Goal: Information Seeking & Learning: Learn about a topic

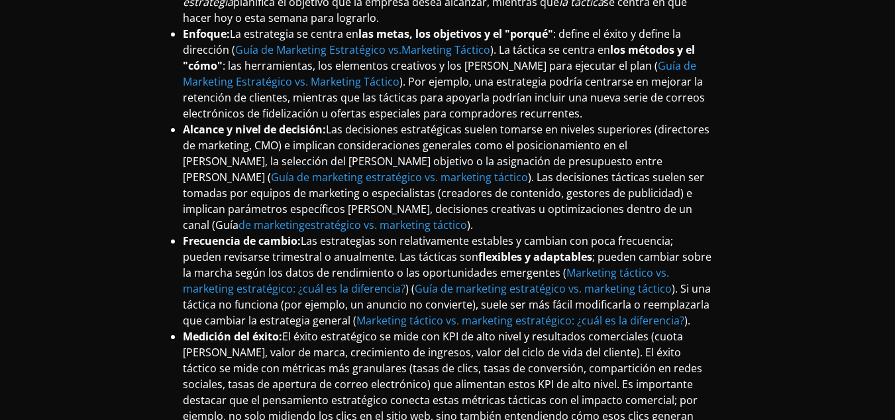
scroll to position [2632, 0]
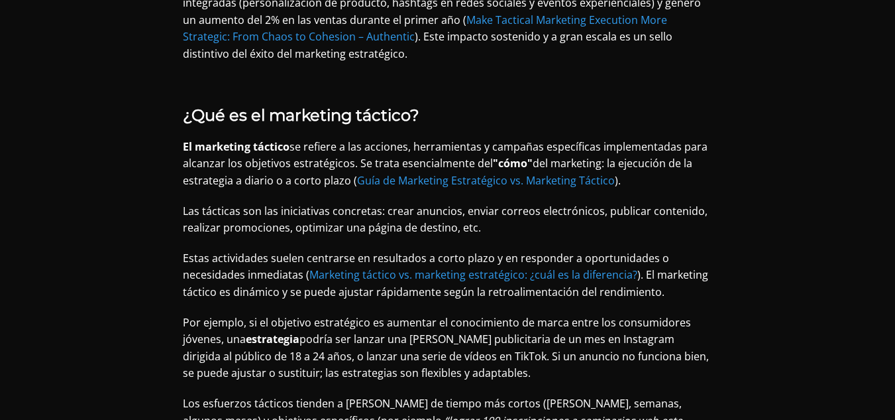
scroll to position [1713, 0]
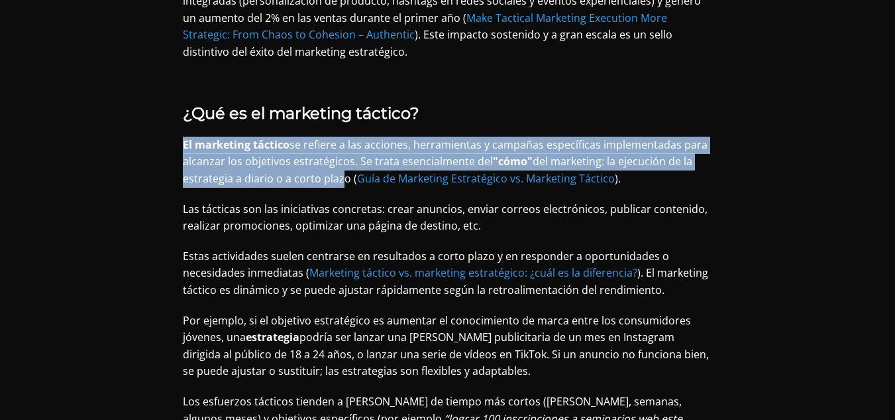
drag, startPoint x: 343, startPoint y: 146, endPoint x: 178, endPoint y: 107, distance: 169.4
copy p "El marketing táctico se refiere a las acciones, herramientas y campañas específ…"
drag, startPoint x: 347, startPoint y: 141, endPoint x: 181, endPoint y: 111, distance: 168.3
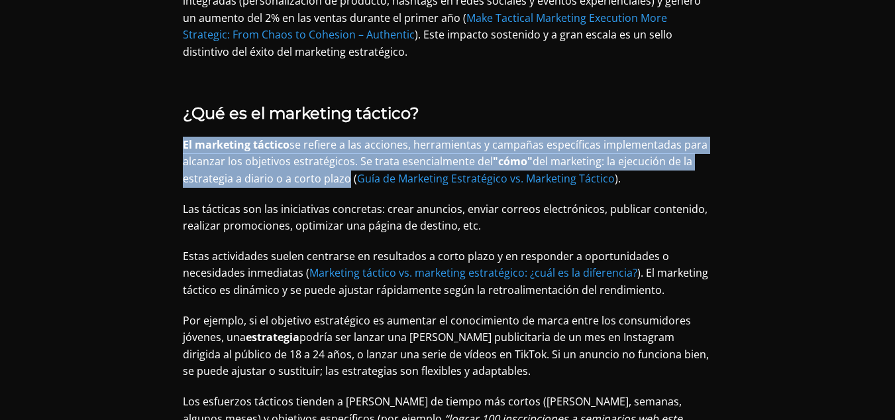
copy p "El marketing táctico se refiere a las acciones, herramientas y campañas específ…"
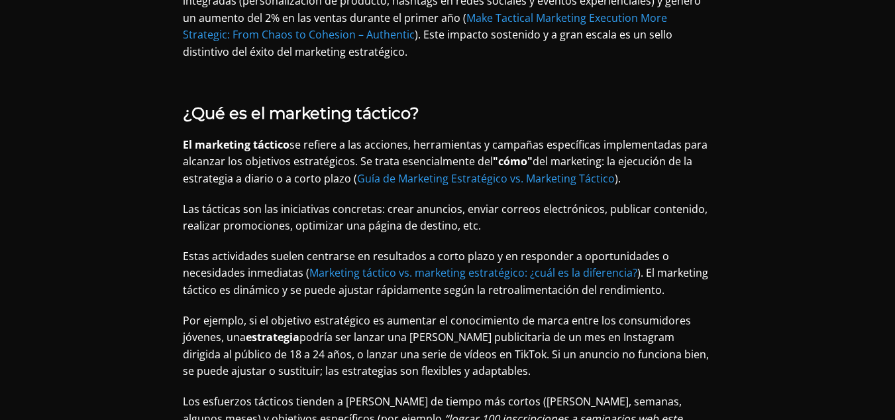
click at [463, 265] on font "). El marketing táctico es dinámico y se puede ajustar rápidamente según la ret…" at bounding box center [446, 281] width 526 height 32
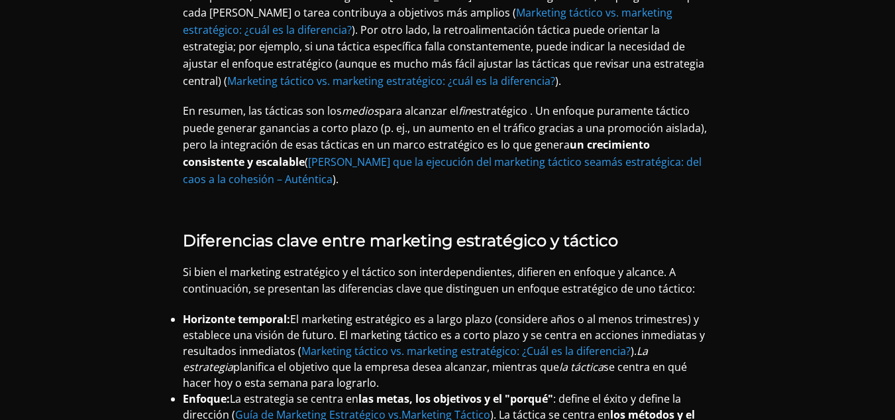
scroll to position [2333, 0]
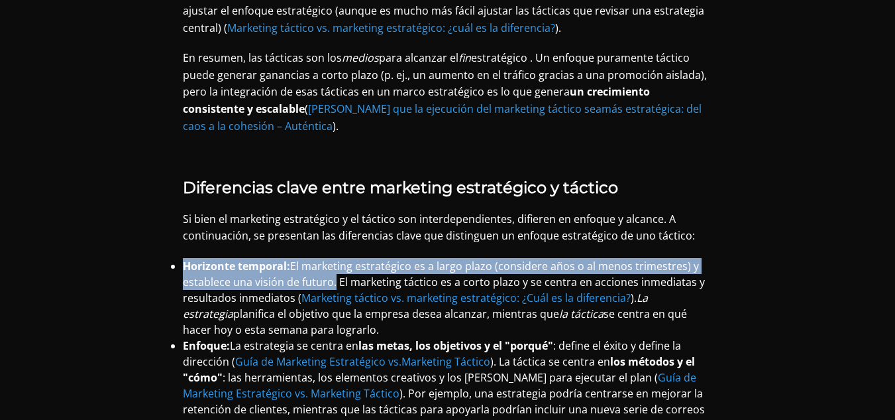
drag, startPoint x: 184, startPoint y: 229, endPoint x: 333, endPoint y: 246, distance: 150.0
click at [333, 258] on li "Horizonte temporal: El marketing estratégico es a largo plazo (considere años o…" at bounding box center [448, 298] width 530 height 80
copy li "Horizonte temporal: El marketing estratégico es a largo plazo (considere años o…"
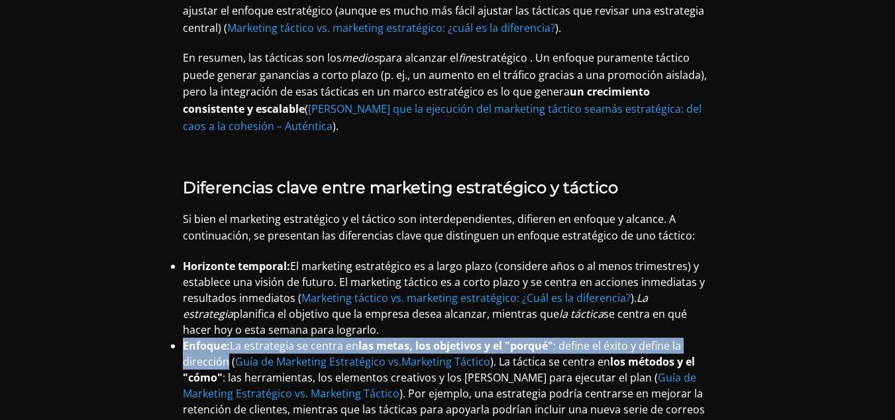
drag, startPoint x: 184, startPoint y: 310, endPoint x: 226, endPoint y: 322, distance: 43.6
click at [226, 337] on li "Enfoque: La estrategia se centra en las metas, los objetivos y el "porqué" : de…" at bounding box center [448, 384] width 530 height 95
copy li "Enfoque: La estrategia se centra en las metas, los objetivos y el "porqué" : de…"
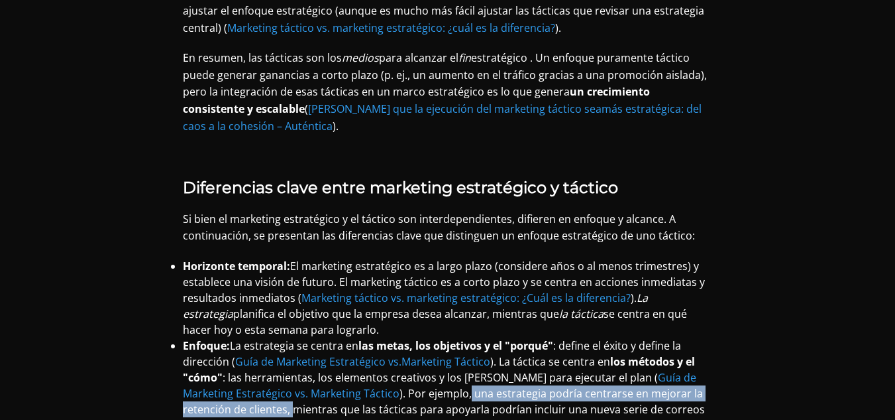
drag, startPoint x: 418, startPoint y: 359, endPoint x: 227, endPoint y: 376, distance: 192.3
click at [227, 386] on font "). Por ejemplo, una estrategia podría centrarse en mejorar la retención de clie…" at bounding box center [444, 409] width 522 height 46
copy font "una estrategia podría centrarse en mejorar la retención de clientes,"
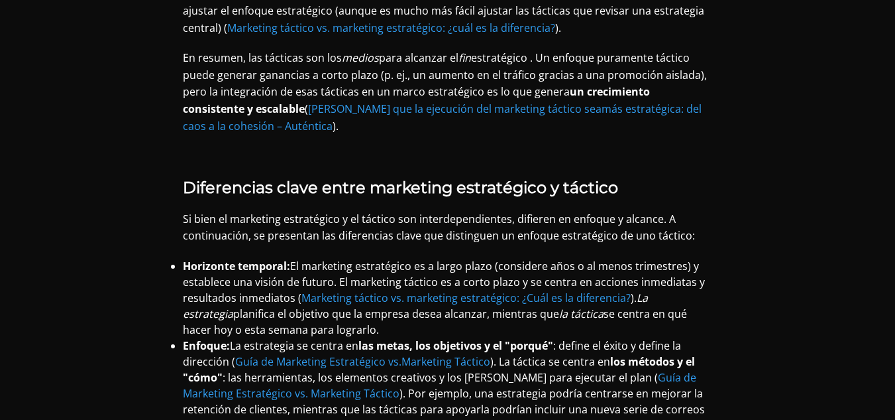
click at [290, 386] on font "). Por ejemplo, una estrategia podría centrarse en mejorar la retención de clie…" at bounding box center [444, 409] width 522 height 46
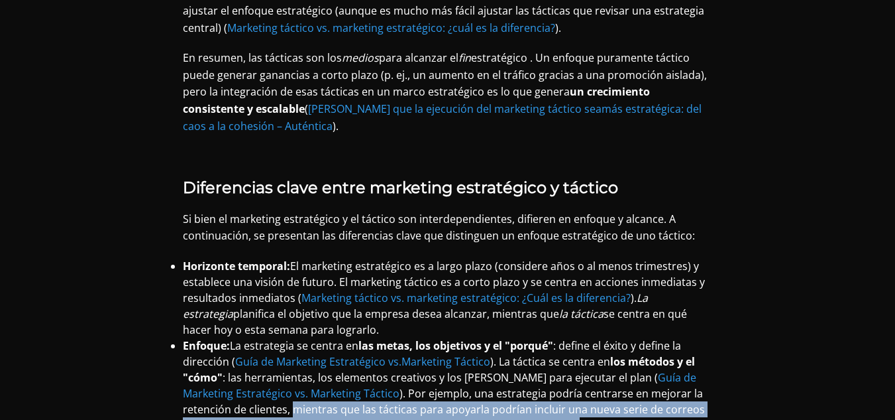
drag, startPoint x: 226, startPoint y: 376, endPoint x: 492, endPoint y: 390, distance: 266.1
click at [492, 390] on font "). Por ejemplo, una estrategia podría centrarse en mejorar la retención de clie…" at bounding box center [444, 409] width 522 height 46
copy font "mientras que las tácticas para apoyarla podrían incluir una nueva serie de corr…"
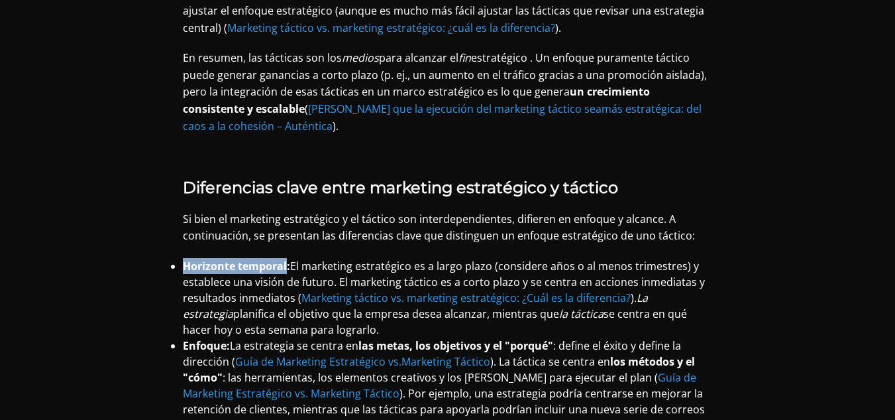
drag, startPoint x: 182, startPoint y: 232, endPoint x: 288, endPoint y: 232, distance: 106.0
drag, startPoint x: 290, startPoint y: 231, endPoint x: 186, endPoint y: 230, distance: 104.1
click at [186, 258] on font "Horizonte temporal:" at bounding box center [236, 265] width 107 height 15
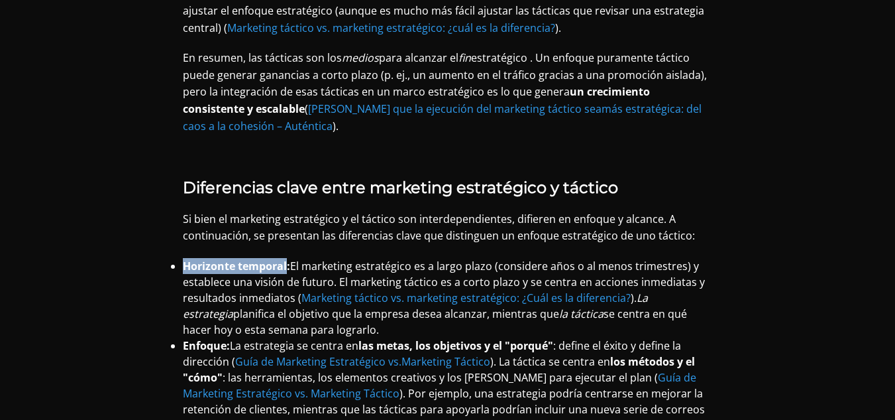
drag, startPoint x: 184, startPoint y: 235, endPoint x: 286, endPoint y: 231, distance: 102.1
click at [286, 258] on font "Horizonte temporal:" at bounding box center [236, 265] width 107 height 15
copy font "Horizonte temporal"
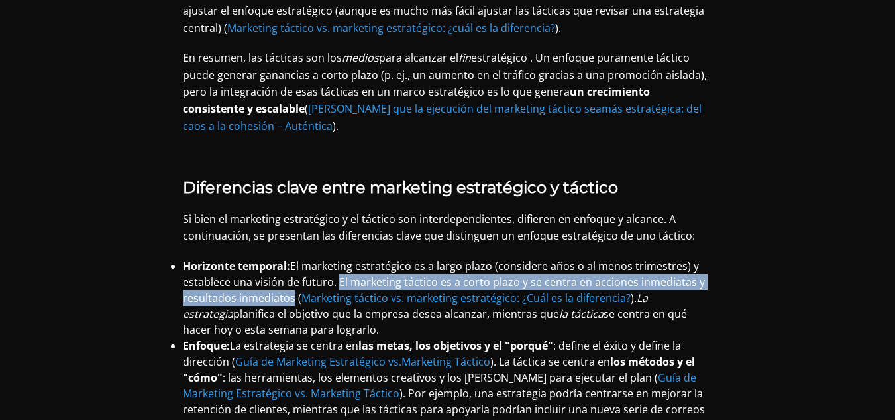
drag, startPoint x: 337, startPoint y: 248, endPoint x: 292, endPoint y: 263, distance: 48.2
click at [292, 263] on font "El marketing estratégico es a largo plazo (considere años o al menos trimestres…" at bounding box center [444, 281] width 522 height 46
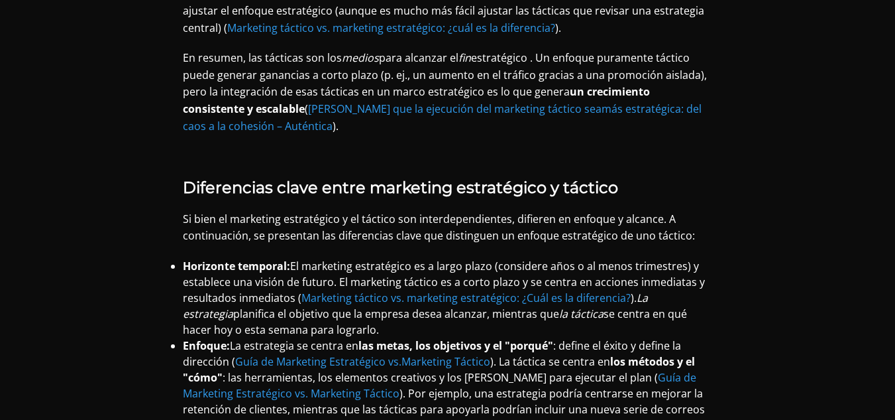
click at [290, 260] on font "El marketing estratégico es a largo plazo (considere años o al menos trimestres…" at bounding box center [444, 281] width 522 height 46
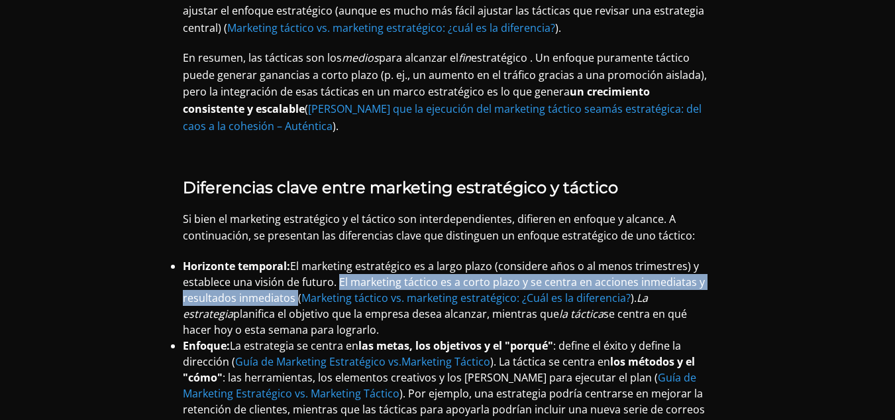
drag, startPoint x: 296, startPoint y: 268, endPoint x: 336, endPoint y: 250, distance: 43.6
click at [336, 258] on font "El marketing estratégico es a largo plazo (considere años o al menos trimestres…" at bounding box center [444, 281] width 522 height 46
copy font "El marketing táctico es a corto plazo y se centra en acciones inmediatas y resu…"
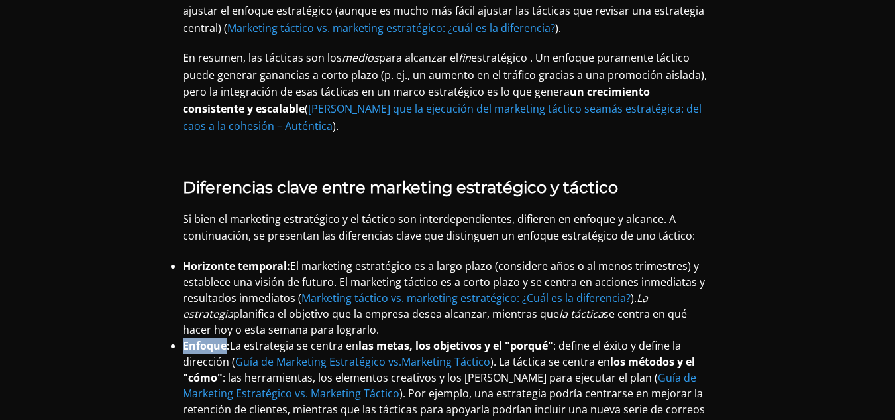
drag, startPoint x: 180, startPoint y: 309, endPoint x: 224, endPoint y: 313, distance: 43.9
copy font "Enfoque"
click at [522, 386] on font "). Por ejemplo, una estrategia podría centrarse en mejorar la retención de clie…" at bounding box center [444, 409] width 522 height 46
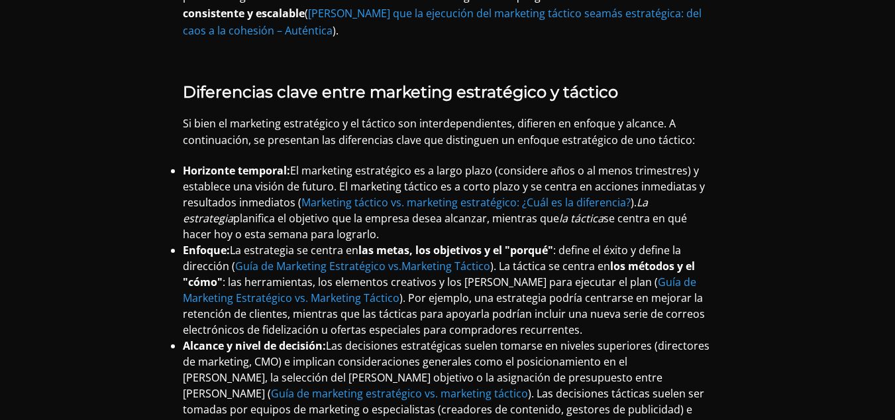
scroll to position [2439, 0]
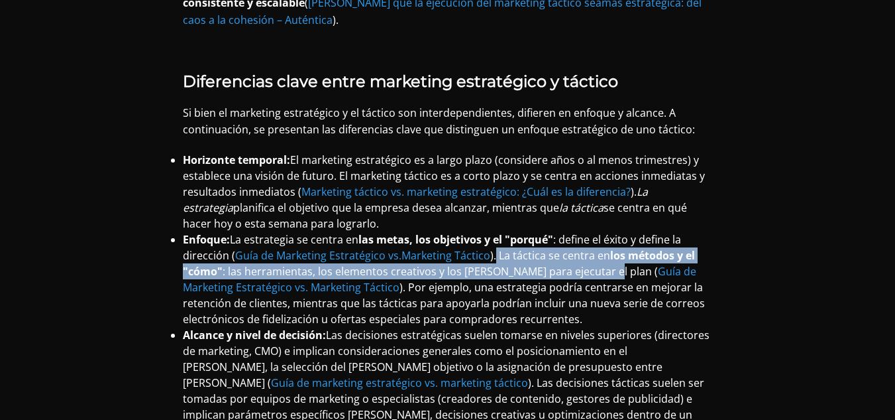
drag, startPoint x: 502, startPoint y: 221, endPoint x: 602, endPoint y: 241, distance: 101.9
click at [602, 248] on font ". La táctica se centra en los métodos y el "cómo" : las herramientas, los eleme…" at bounding box center [444, 287] width 522 height 78
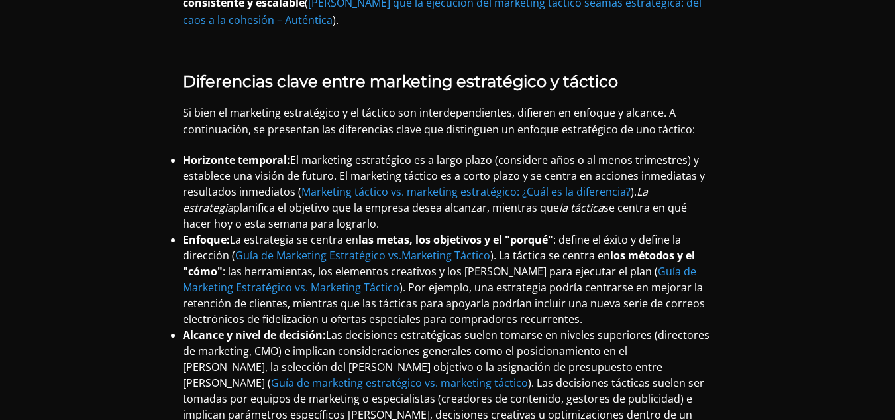
click at [592, 286] on li "Enfoque: La estrategia se centra en las metas, los objetivos y el "porqué" : de…" at bounding box center [448, 278] width 530 height 95
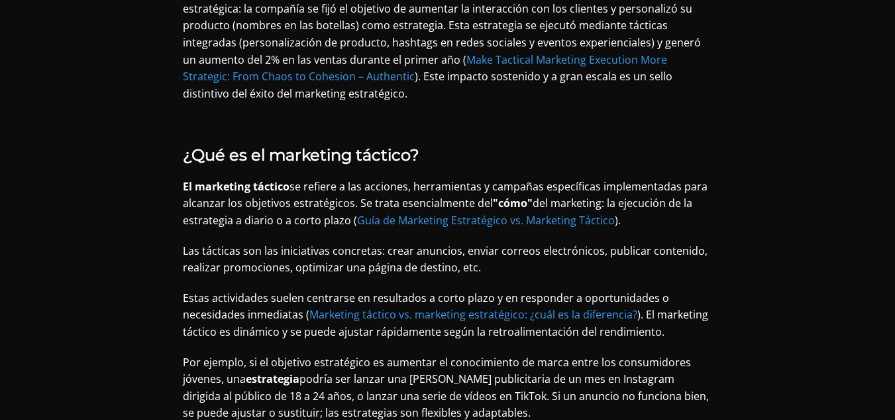
scroll to position [1697, 0]
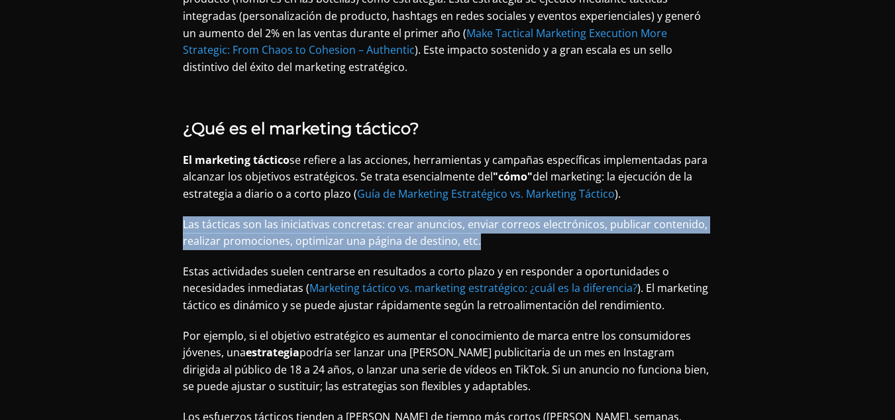
drag, startPoint x: 180, startPoint y: 187, endPoint x: 475, endPoint y: 207, distance: 296.3
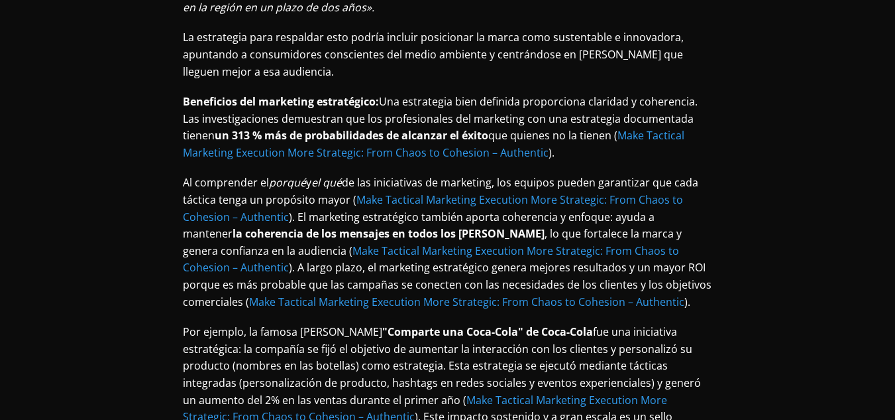
scroll to position [964, 0]
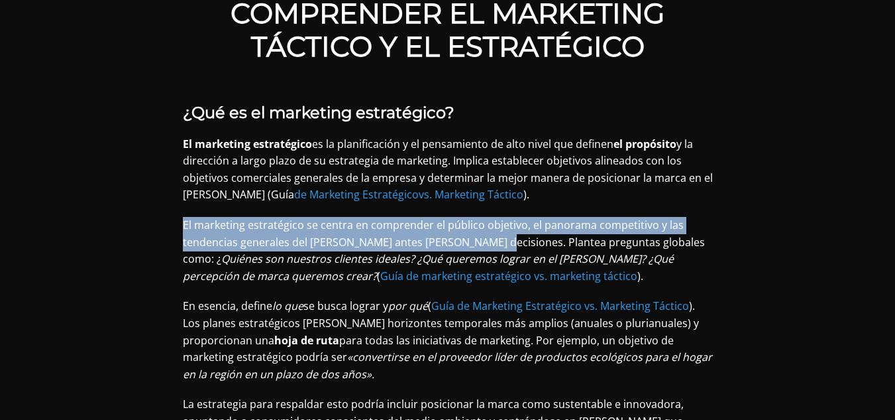
drag, startPoint x: 183, startPoint y: 184, endPoint x: 490, endPoint y: 211, distance: 308.1
click at [490, 217] on font "El marketing estratégico se centra en comprender el público objetivo, el panora…" at bounding box center [444, 241] width 522 height 48
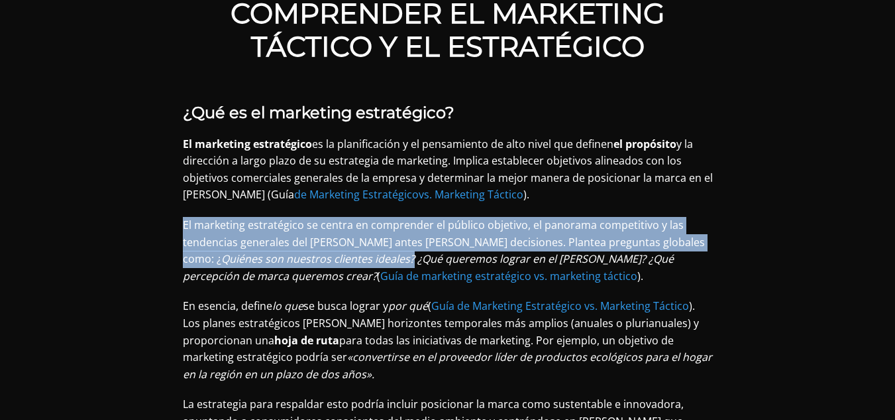
drag, startPoint x: 328, startPoint y: 227, endPoint x: 176, endPoint y: 194, distance: 156.0
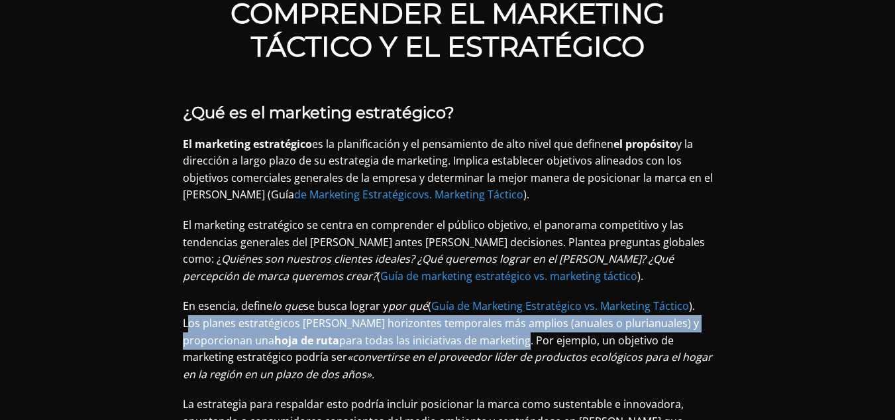
drag, startPoint x: 180, startPoint y: 288, endPoint x: 531, endPoint y: 307, distance: 351.1
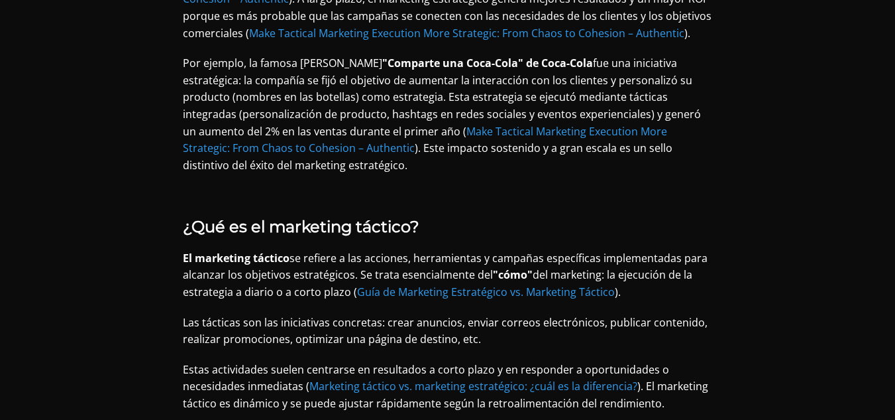
scroll to position [1601, 0]
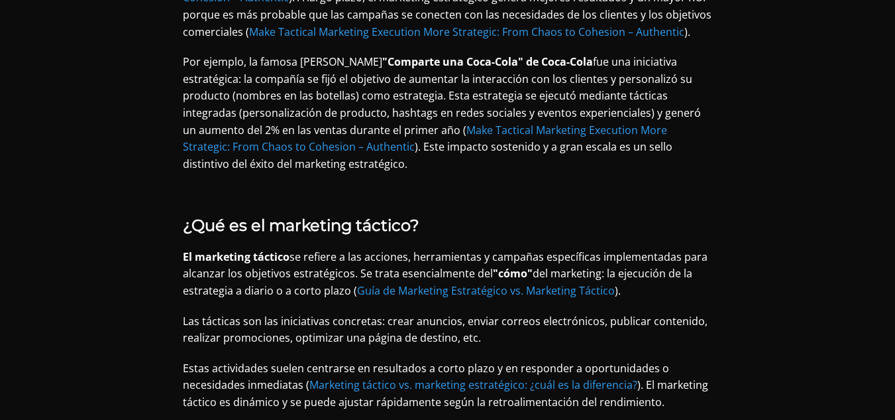
drag, startPoint x: 269, startPoint y: 335, endPoint x: 677, endPoint y: 368, distance: 408.9
click at [677, 368] on p "Estas actividades suelen centrarse en resultados a corto plazo y en responder a…" at bounding box center [448, 385] width 530 height 51
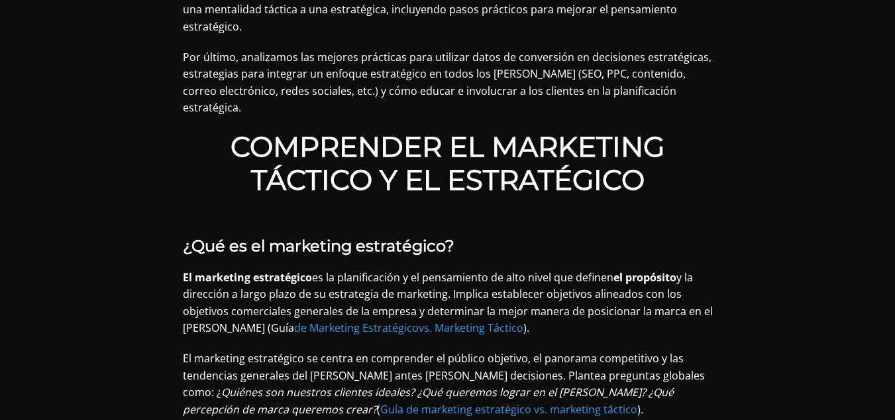
scroll to position [832, 0]
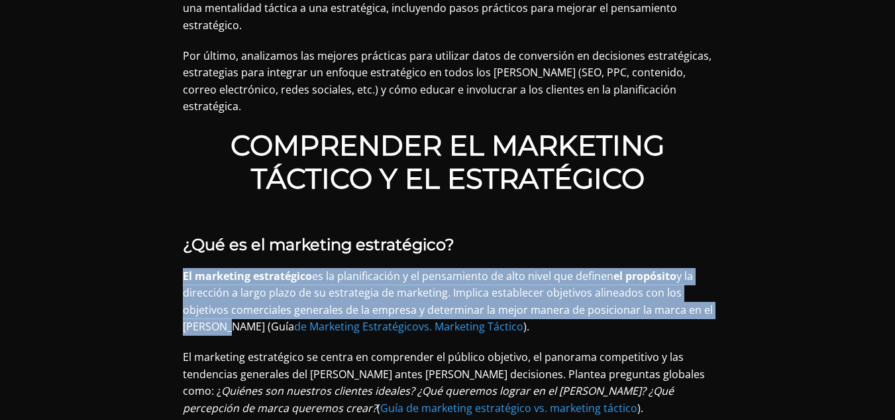
drag, startPoint x: 184, startPoint y: 239, endPoint x: 229, endPoint y: 292, distance: 69.7
click at [229, 292] on p "El marketing estratégico es la planificación y el pensamiento de alto nivel que…" at bounding box center [448, 302] width 530 height 68
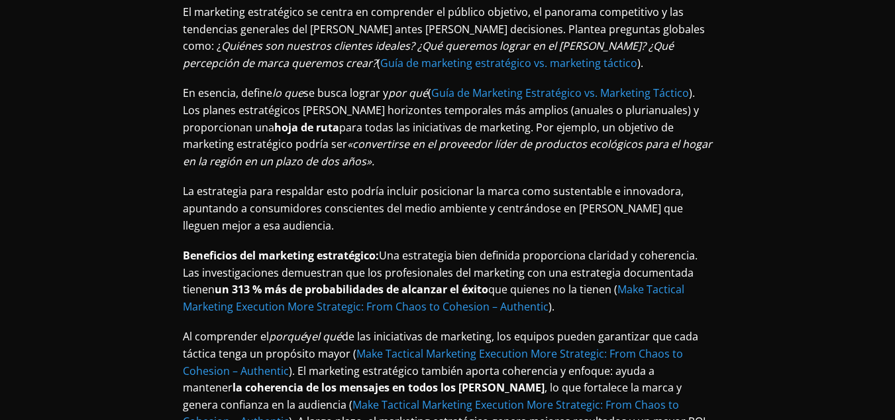
scroll to position [1204, 0]
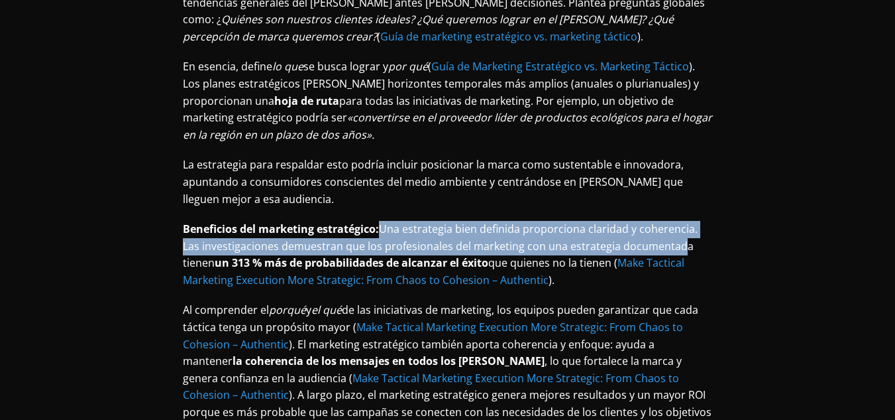
drag, startPoint x: 384, startPoint y: 191, endPoint x: 676, endPoint y: 215, distance: 292.6
click at [676, 221] on font "Una estrategia bien definida proporciona claridad y coherencia. Las investigaci…" at bounding box center [440, 245] width 515 height 48
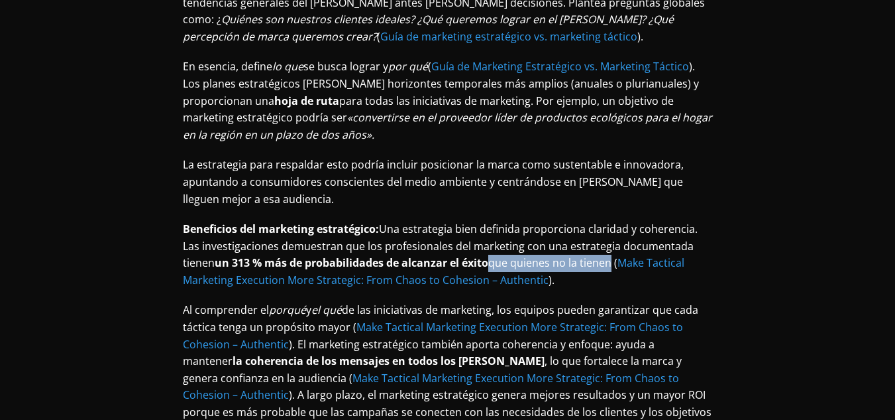
drag, startPoint x: 617, startPoint y: 227, endPoint x: 494, endPoint y: 225, distance: 122.6
click at [494, 255] on font "que quienes no la tienen (" at bounding box center [552, 262] width 129 height 15
drag, startPoint x: 494, startPoint y: 225, endPoint x: 388, endPoint y: 194, distance: 110.3
click at [388, 221] on p "Beneficios del marketing estratégico: Una estrategia bien definida proporciona …" at bounding box center [448, 255] width 530 height 68
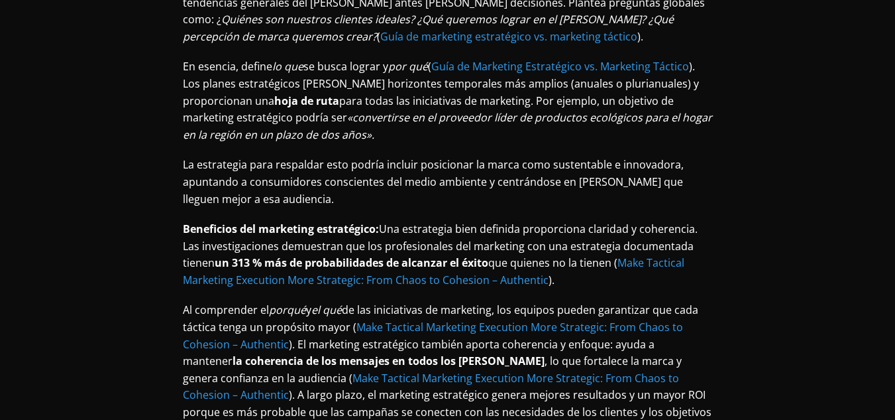
click at [388, 221] on font "Una estrategia bien definida proporciona claridad y coherencia. Las investigaci…" at bounding box center [440, 245] width 515 height 48
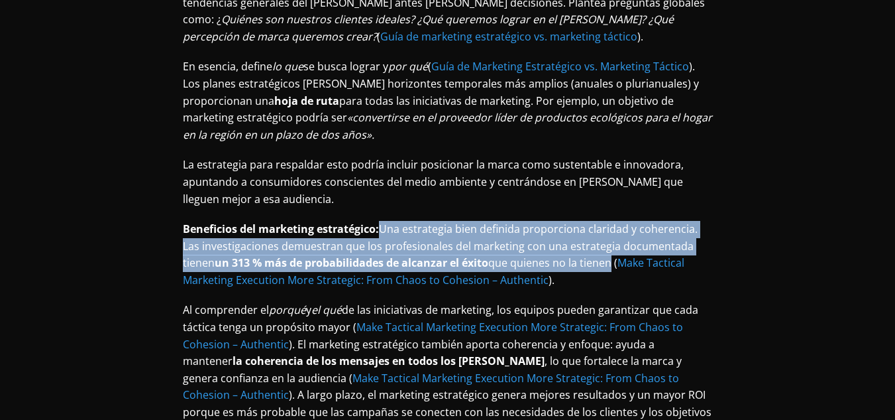
drag, startPoint x: 382, startPoint y: 193, endPoint x: 613, endPoint y: 223, distance: 232.6
click at [613, 223] on p "Beneficios del marketing estratégico: Una estrategia bien definida proporciona …" at bounding box center [448, 255] width 530 height 68
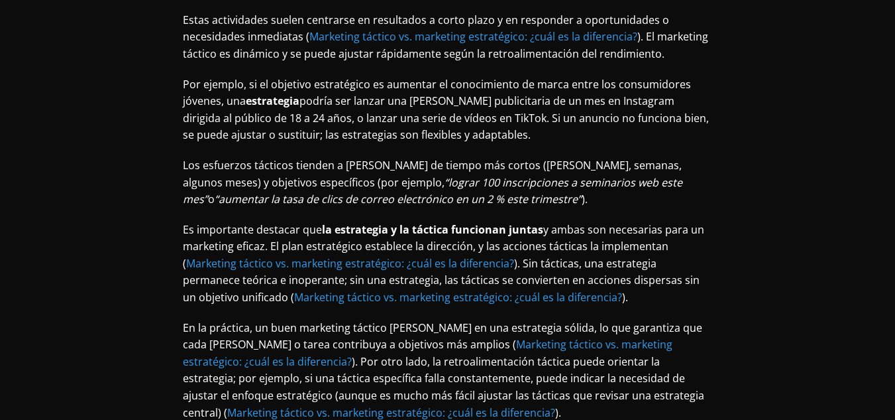
scroll to position [1950, 0]
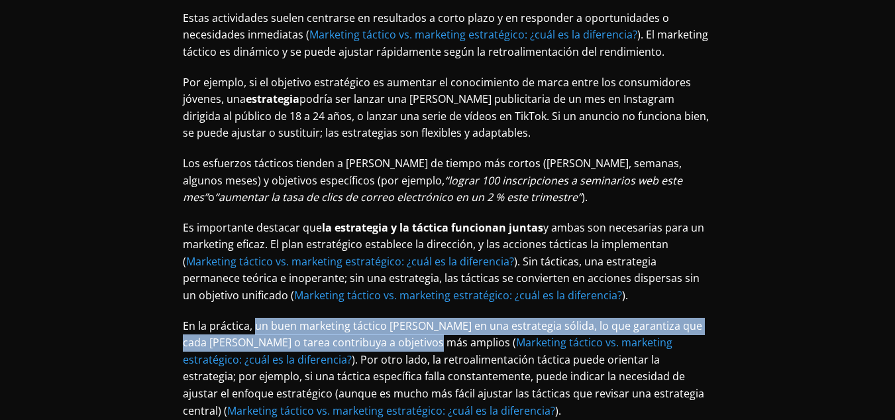
drag, startPoint x: 254, startPoint y: 289, endPoint x: 444, endPoint y: 313, distance: 191.7
click at [444, 318] on font "En la práctica, un buen marketing táctico [PERSON_NAME] en una estrategia sólid…" at bounding box center [443, 334] width 520 height 32
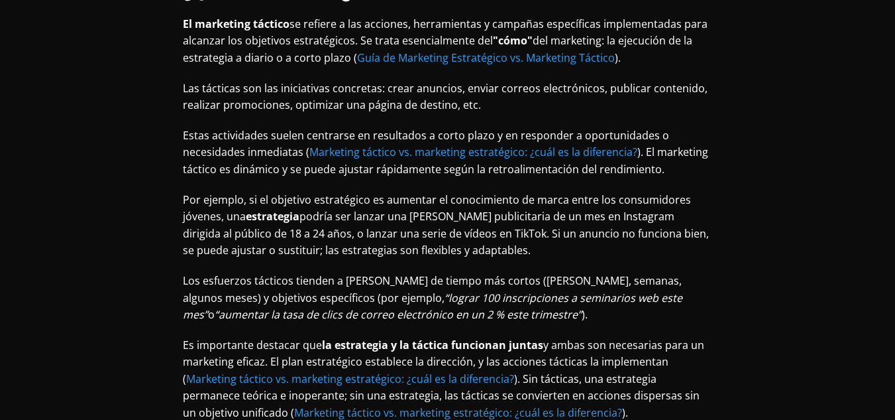
scroll to position [1844, 0]
